Goal: Task Accomplishment & Management: Use online tool/utility

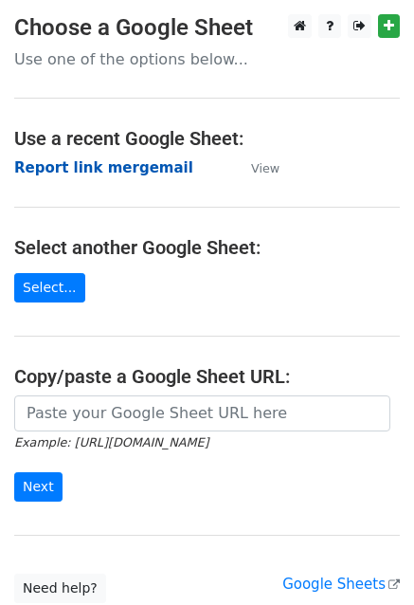
click at [117, 163] on strong "Report link mergemail" at bounding box center [103, 167] width 179 height 17
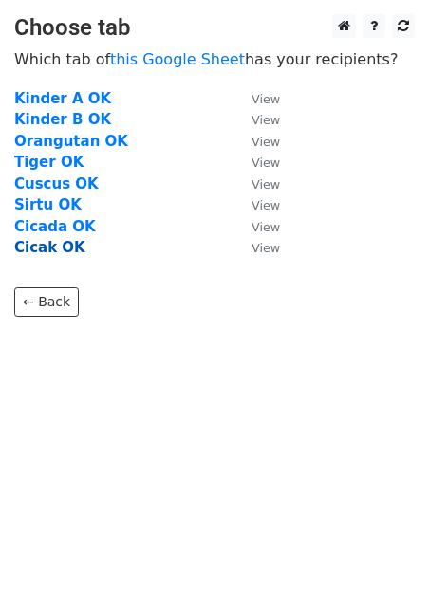
click at [39, 246] on strong "Cicak OK" at bounding box center [49, 247] width 71 height 17
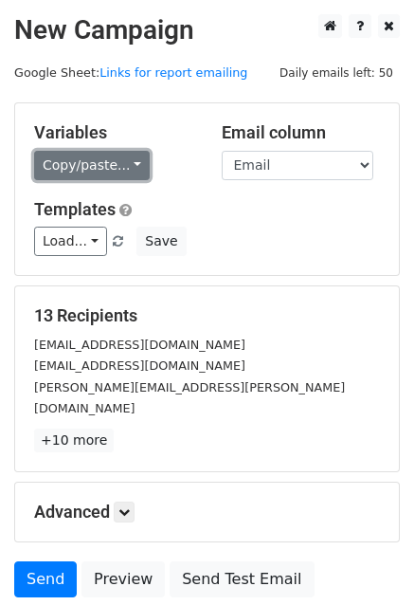
click at [96, 158] on link "Copy/paste..." at bounding box center [92, 165] width 116 height 29
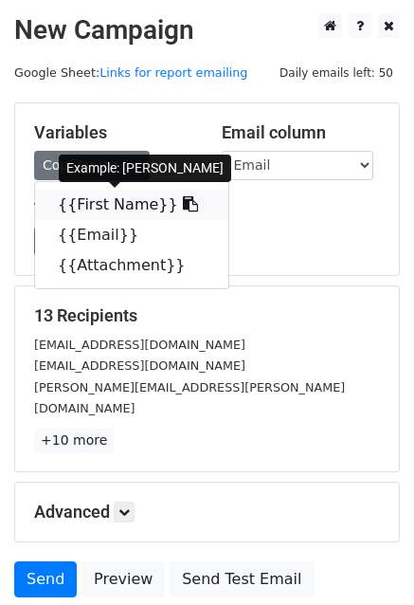
click at [118, 210] on link "{{First Name}}" at bounding box center [131, 205] width 193 height 30
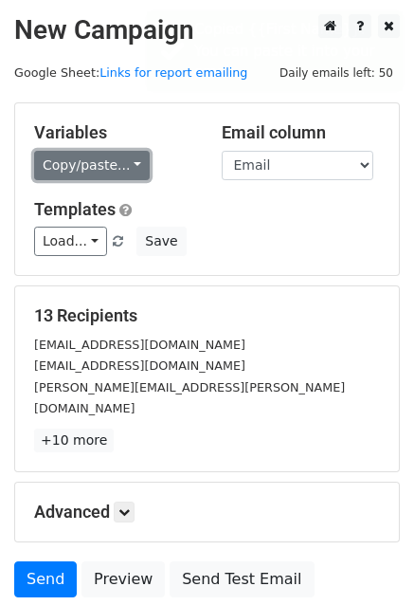
click at [106, 157] on link "Copy/paste..." at bounding box center [92, 165] width 116 height 29
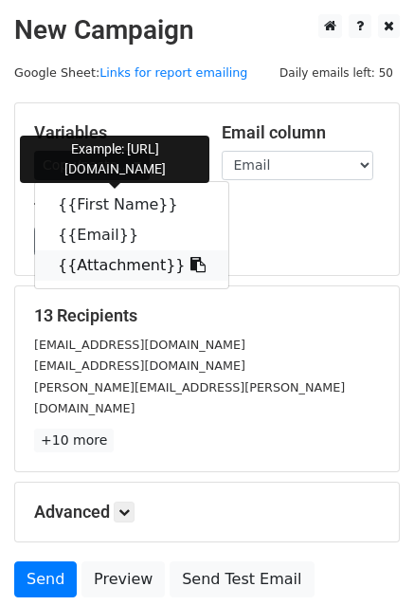
click at [110, 272] on link "{{Attachment}}" at bounding box center [131, 265] width 193 height 30
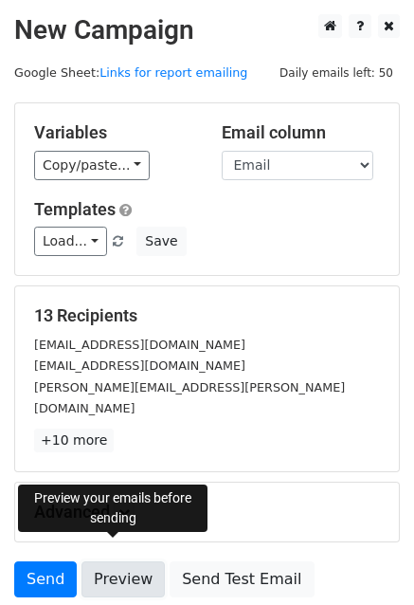
click at [112, 562] on link "Preview" at bounding box center [123, 579] width 83 height 36
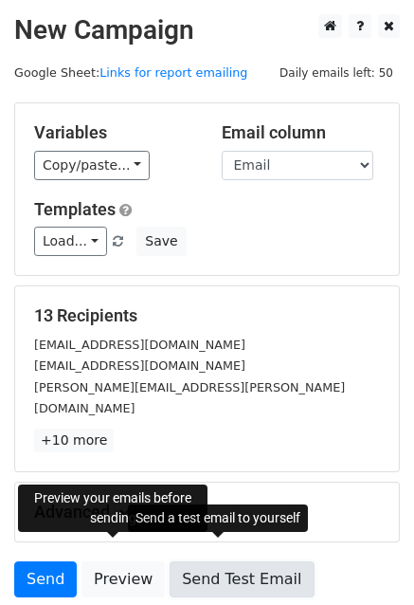
click at [209, 561] on link "Send Test Email" at bounding box center [242, 579] width 144 height 36
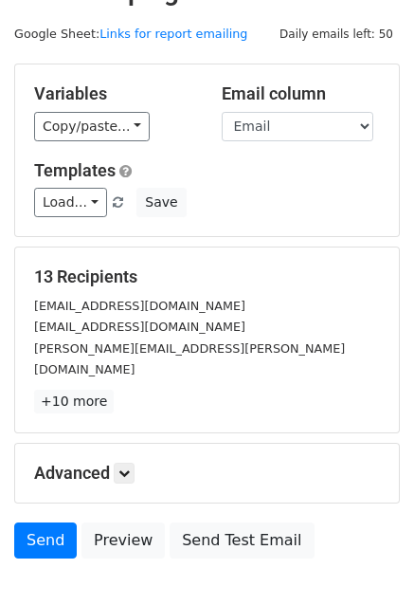
scroll to position [129, 0]
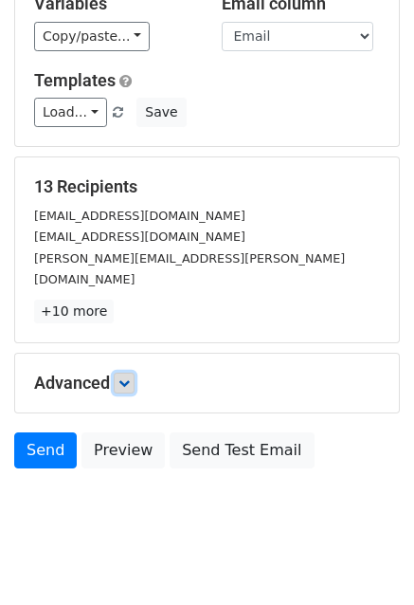
click at [124, 377] on icon at bounding box center [124, 382] width 11 height 11
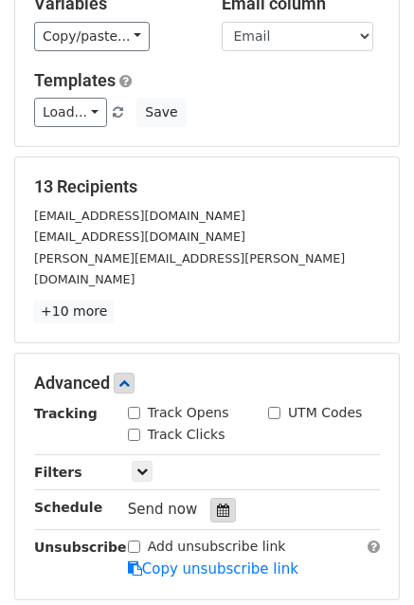
click at [218, 503] on icon at bounding box center [223, 509] width 12 height 13
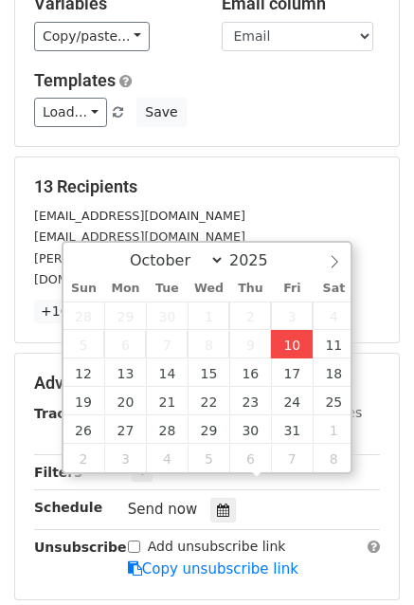
type input "2025-10-10 12:00"
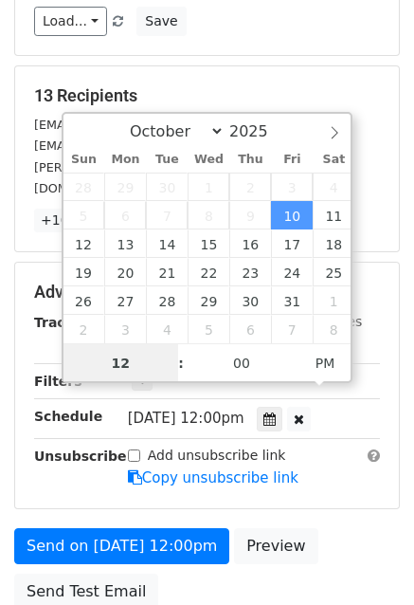
scroll to position [224, 0]
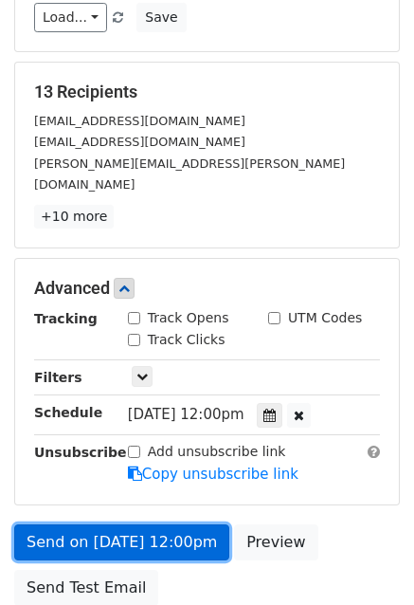
click at [139, 524] on link "Send on Oct 10 at 12:00pm" at bounding box center [121, 542] width 215 height 36
